Goal: Register for event/course

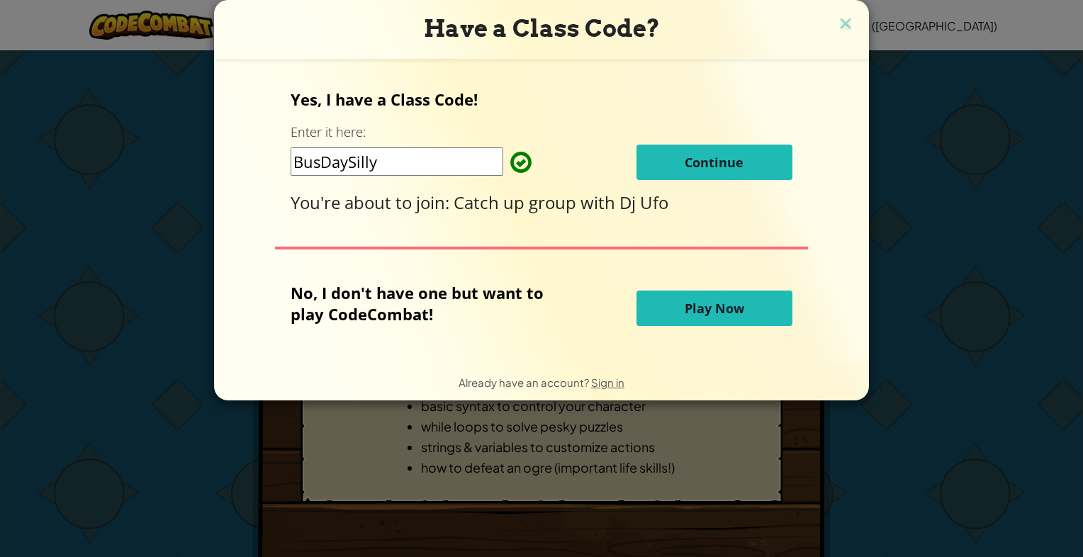
click at [689, 163] on span "Continue" at bounding box center [713, 162] width 59 height 17
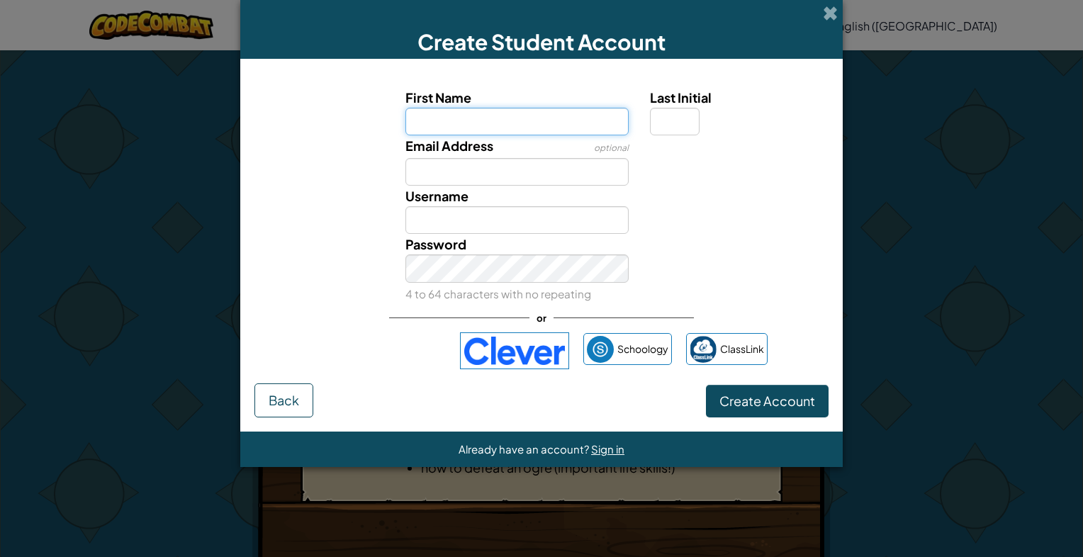
click at [582, 123] on input "First Name" at bounding box center [517, 122] width 224 height 28
type input "[PERSON_NAME]"
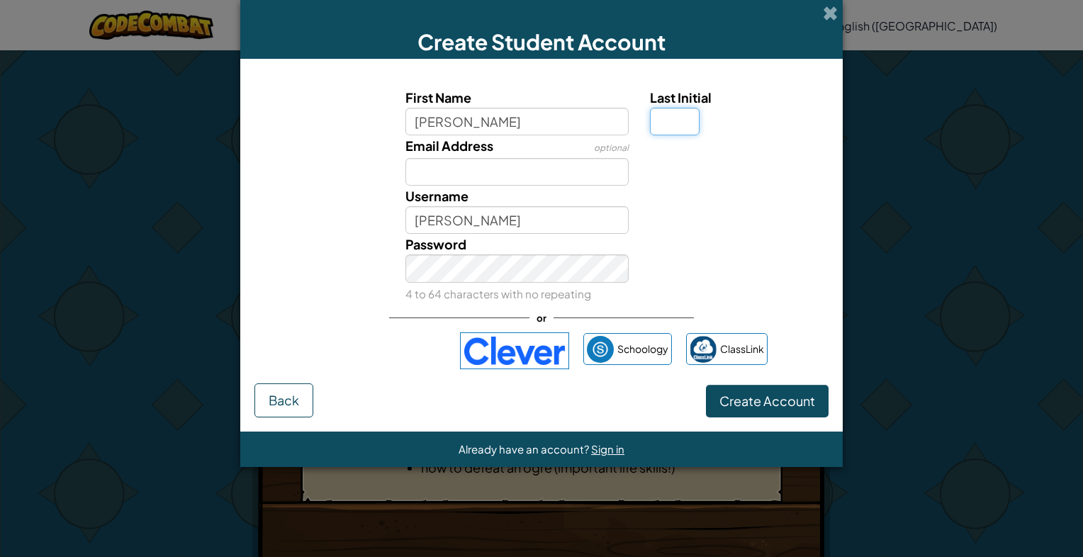
click at [672, 126] on input "Last Initial" at bounding box center [675, 122] width 50 height 28
type input "p"
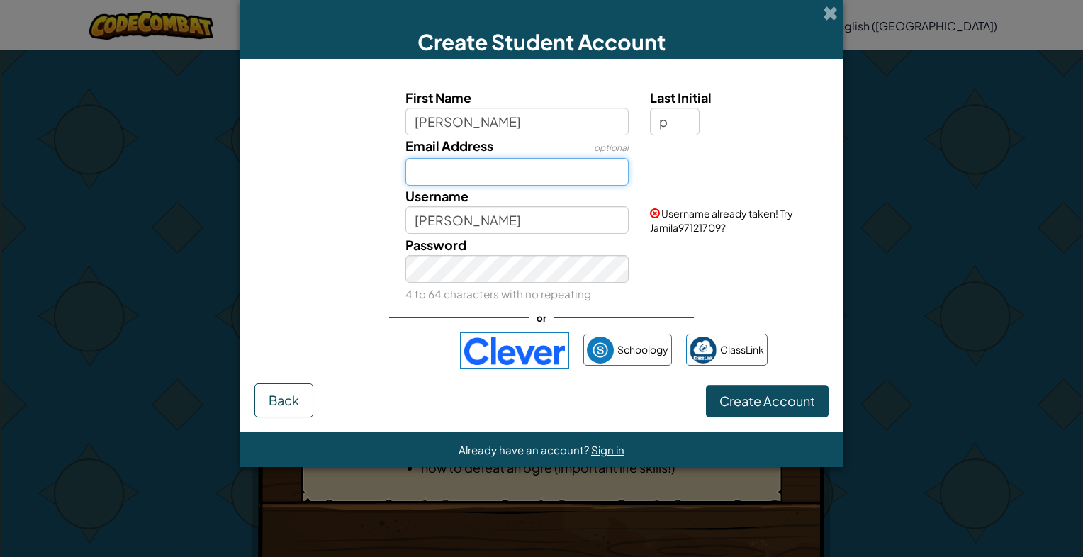
type input "JamilaP"
click at [459, 171] on input "Email Address" at bounding box center [517, 172] width 224 height 28
type input "[PERSON_NAME][EMAIL_ADDRESS][DOMAIN_NAME]"
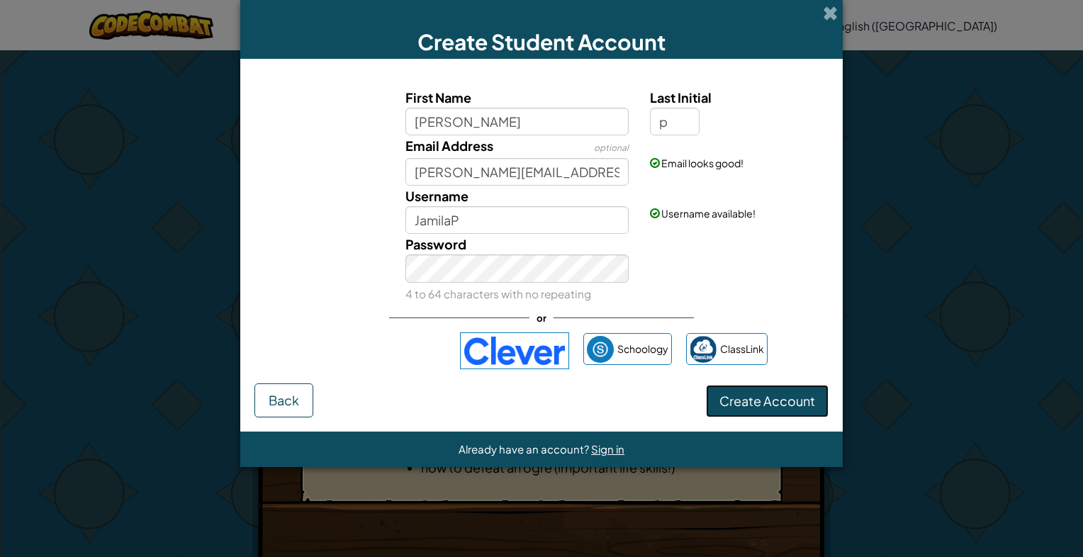
click at [791, 400] on span "Create Account" at bounding box center [767, 401] width 96 height 16
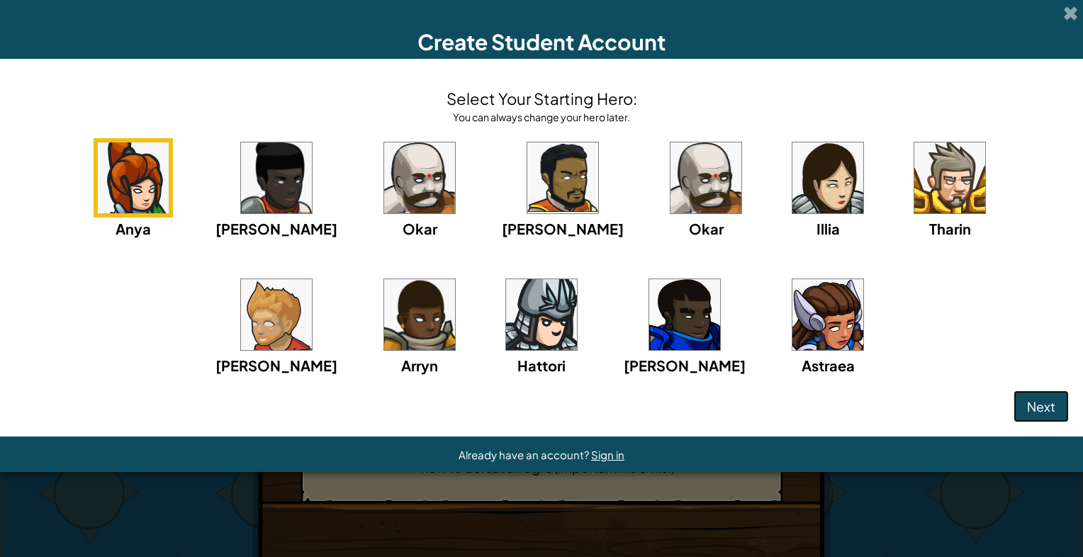
click at [1042, 398] on span "Next" at bounding box center [1041, 406] width 28 height 16
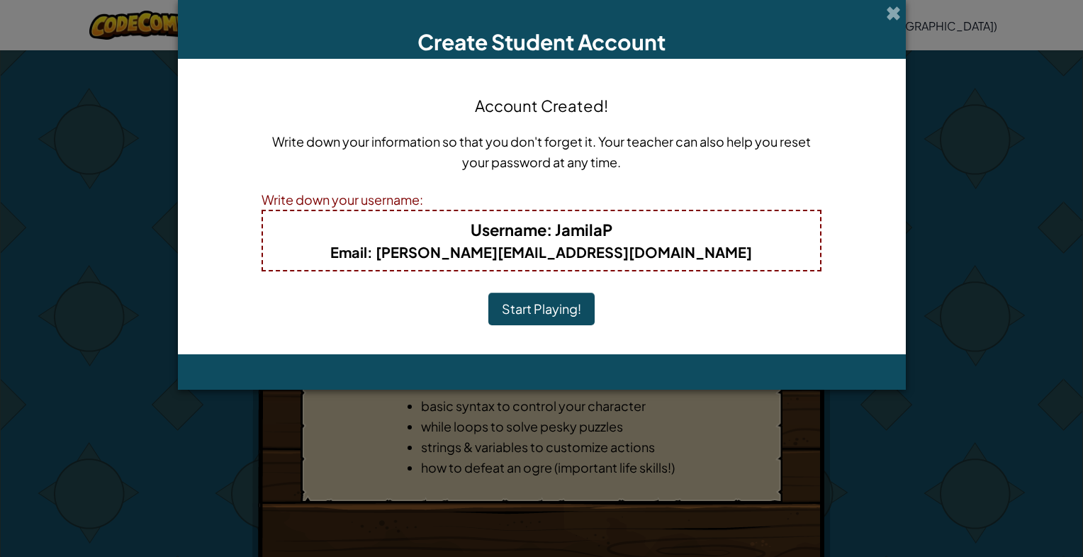
click at [570, 314] on button "Start Playing!" at bounding box center [541, 309] width 106 height 33
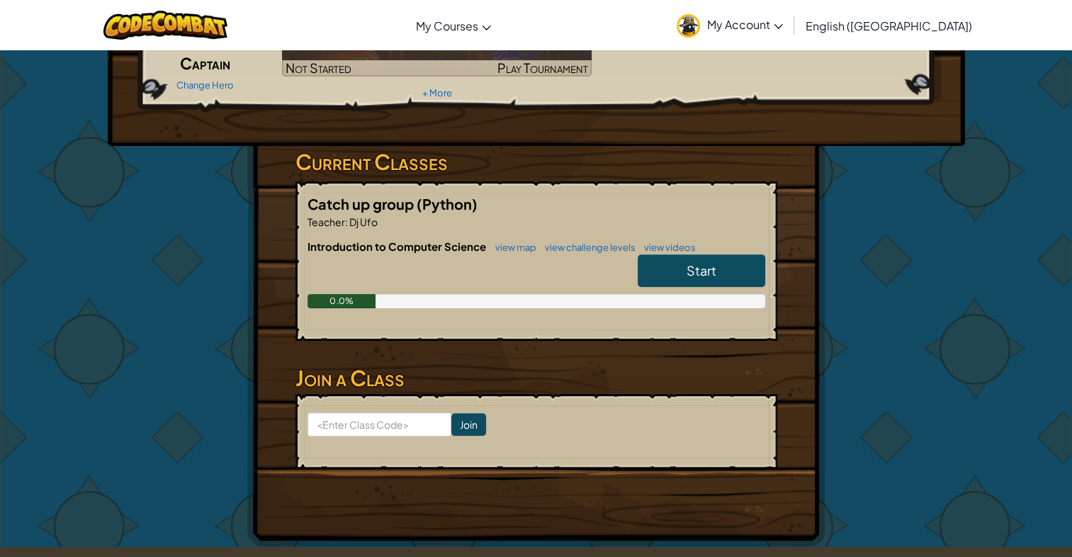
scroll to position [145, 0]
click at [715, 259] on link "Start" at bounding box center [702, 270] width 128 height 33
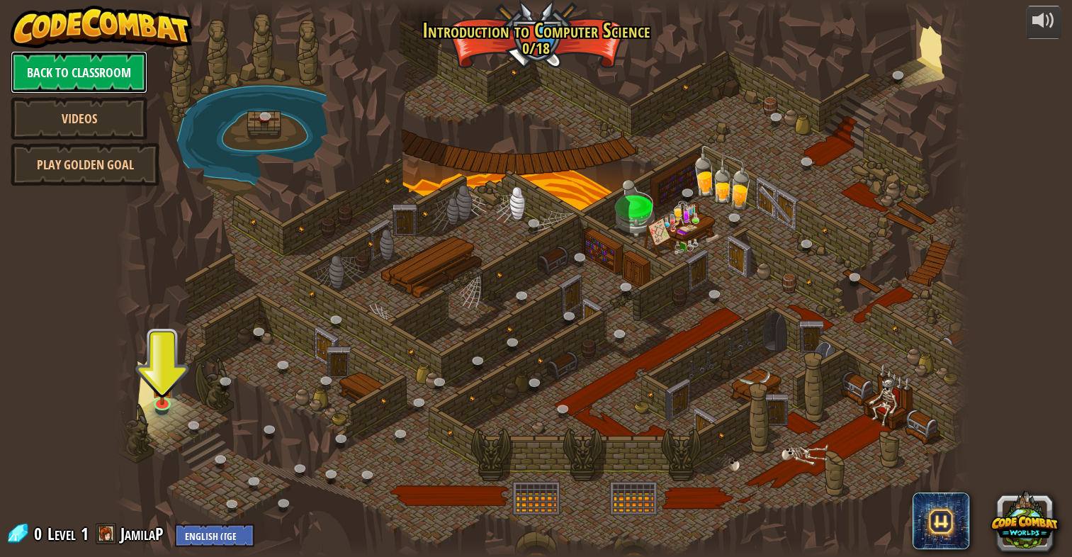
click at [130, 78] on link "Back to Classroom" at bounding box center [79, 72] width 137 height 43
